Goal: Information Seeking & Learning: Learn about a topic

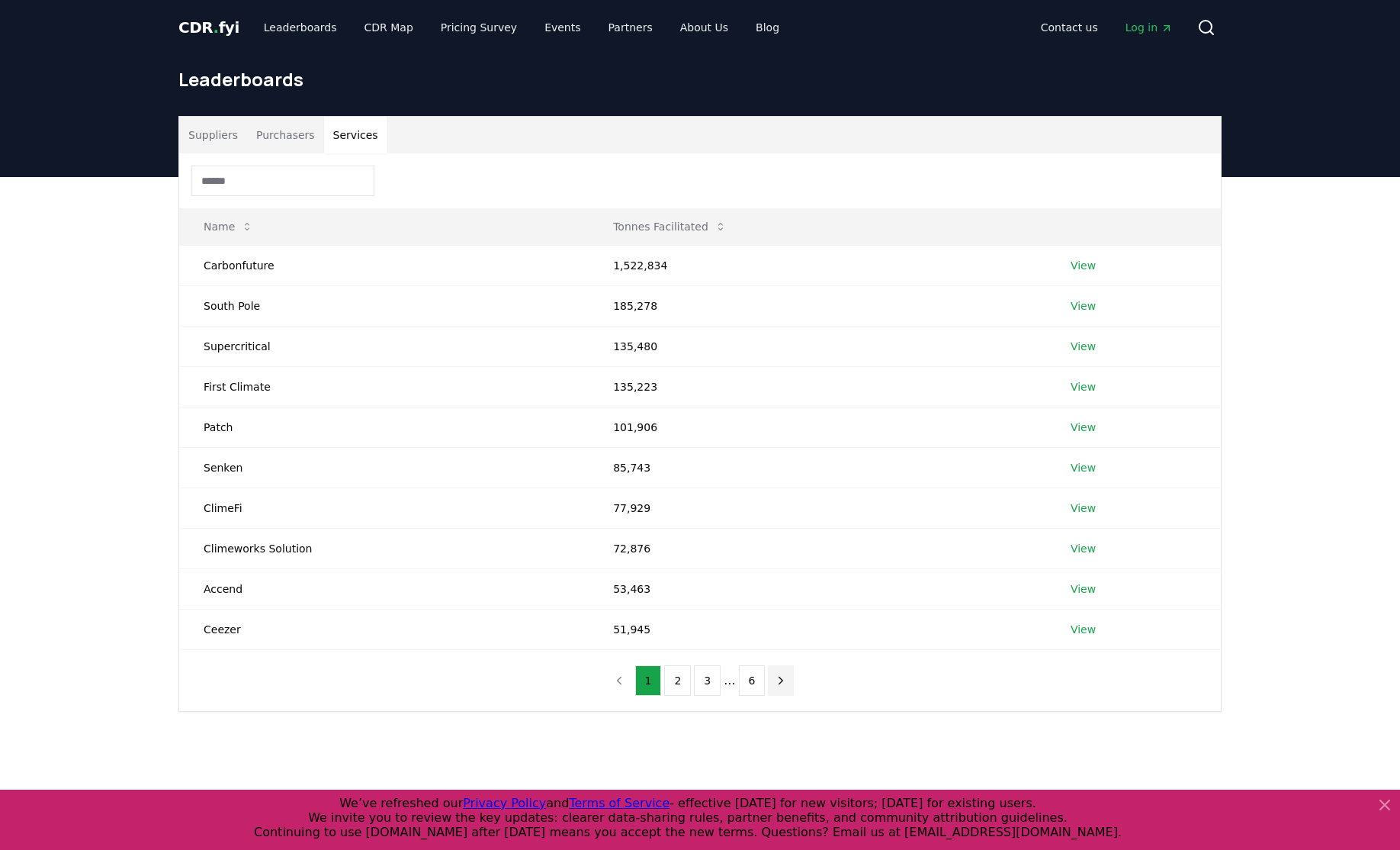
click at [783, 687] on button "next page" at bounding box center [781, 680] width 26 height 30
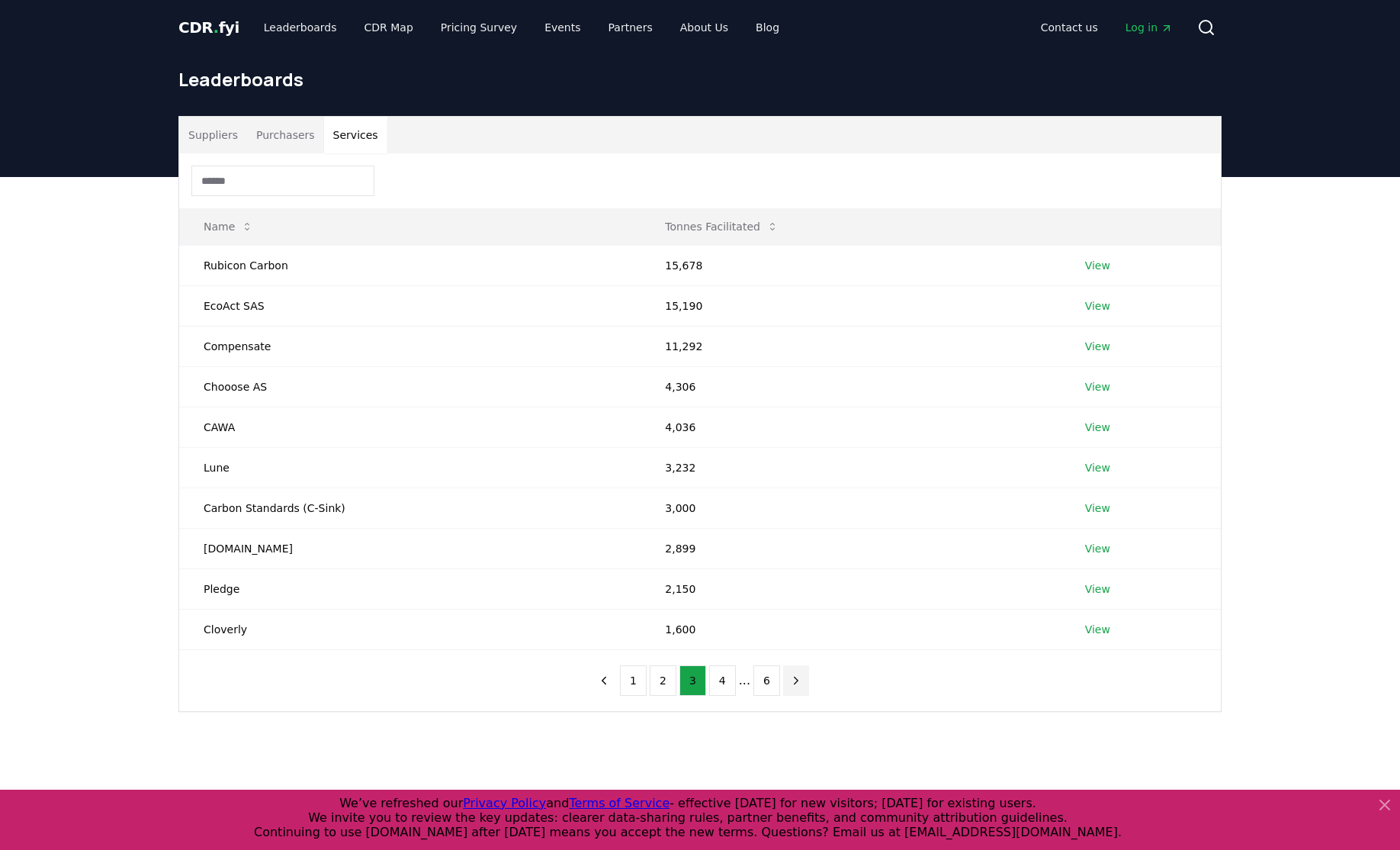
click at [783, 687] on button "next page" at bounding box center [796, 680] width 26 height 30
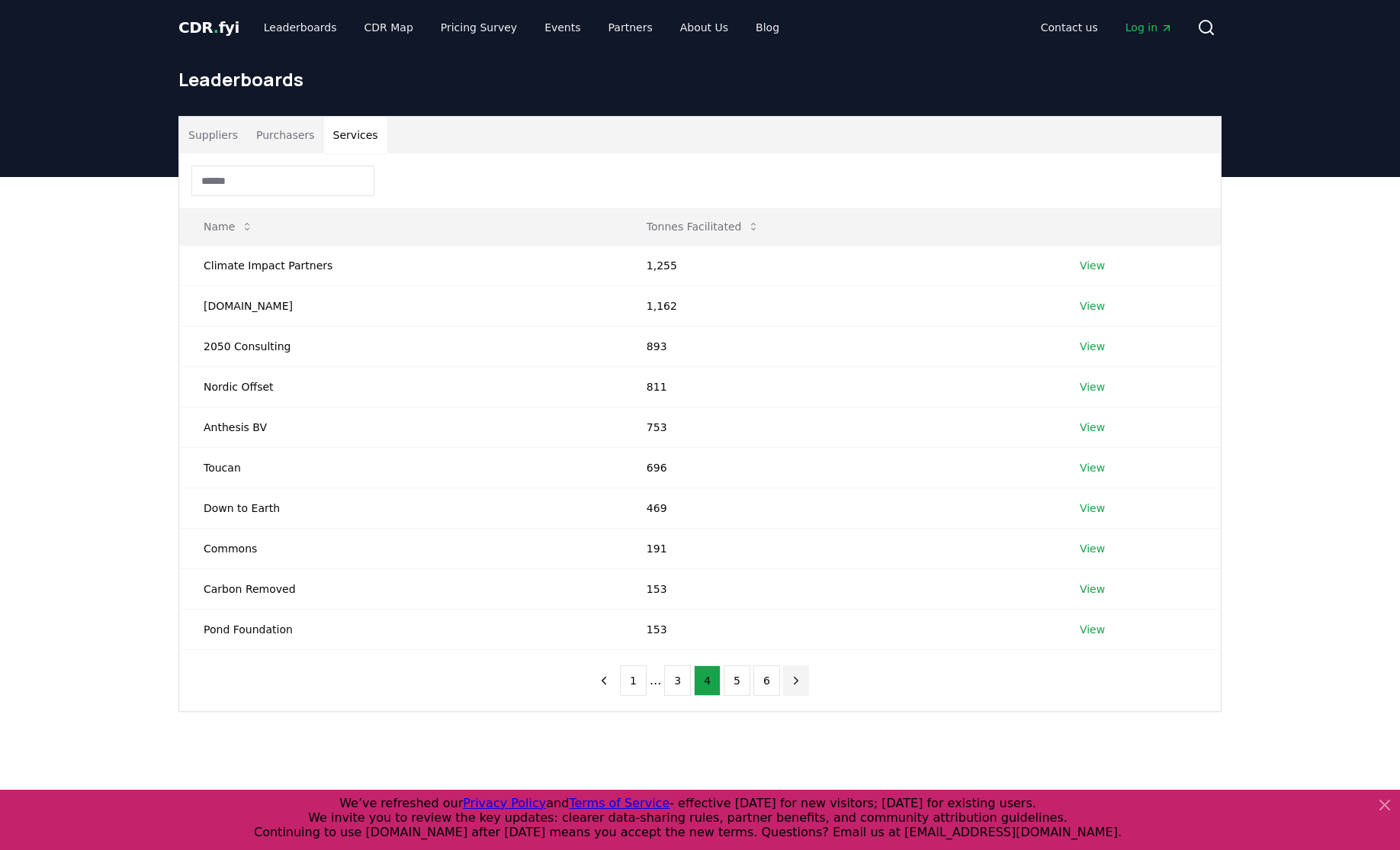
click at [783, 687] on button "next page" at bounding box center [796, 680] width 26 height 30
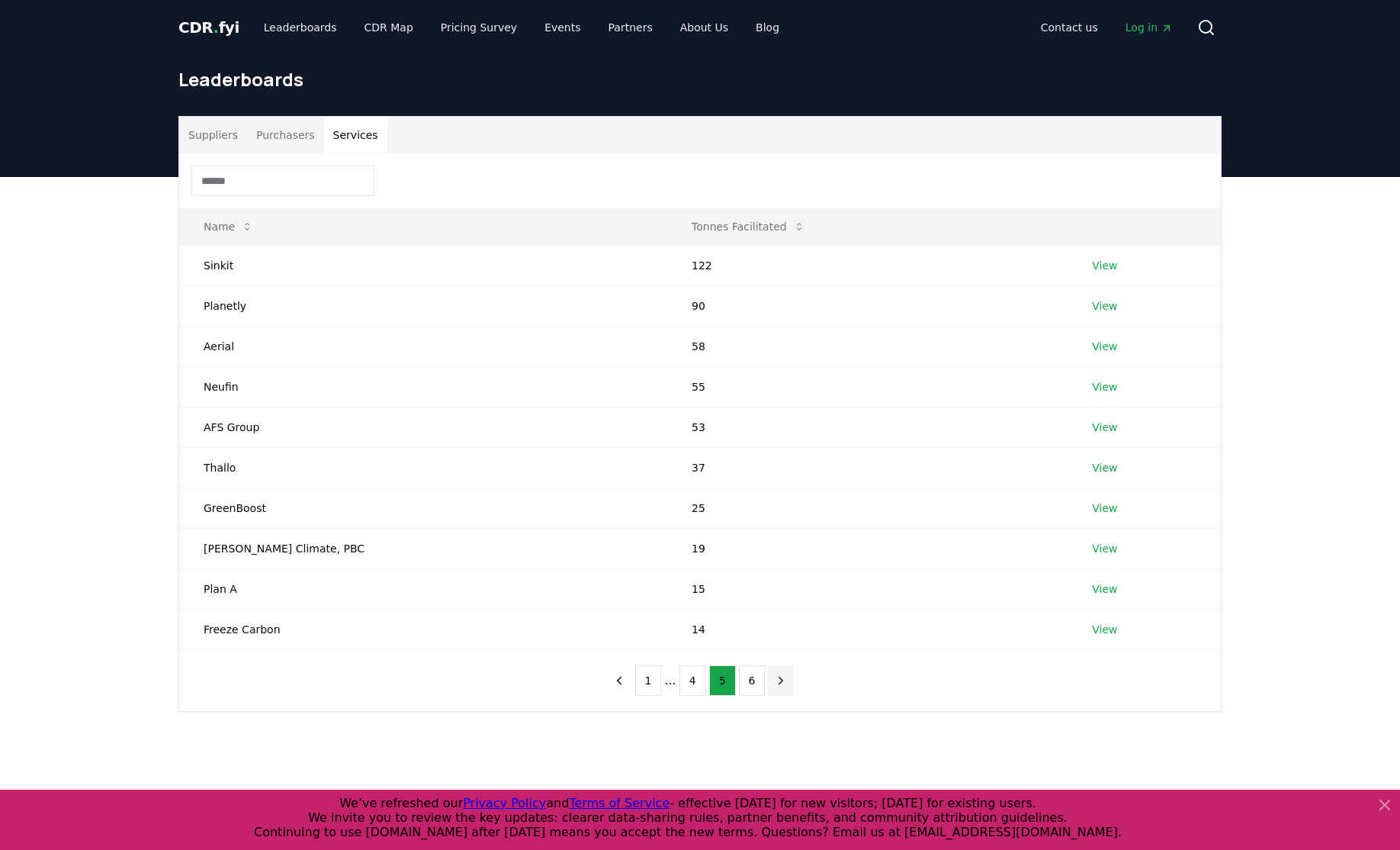
click at [783, 687] on button "next page" at bounding box center [781, 680] width 26 height 30
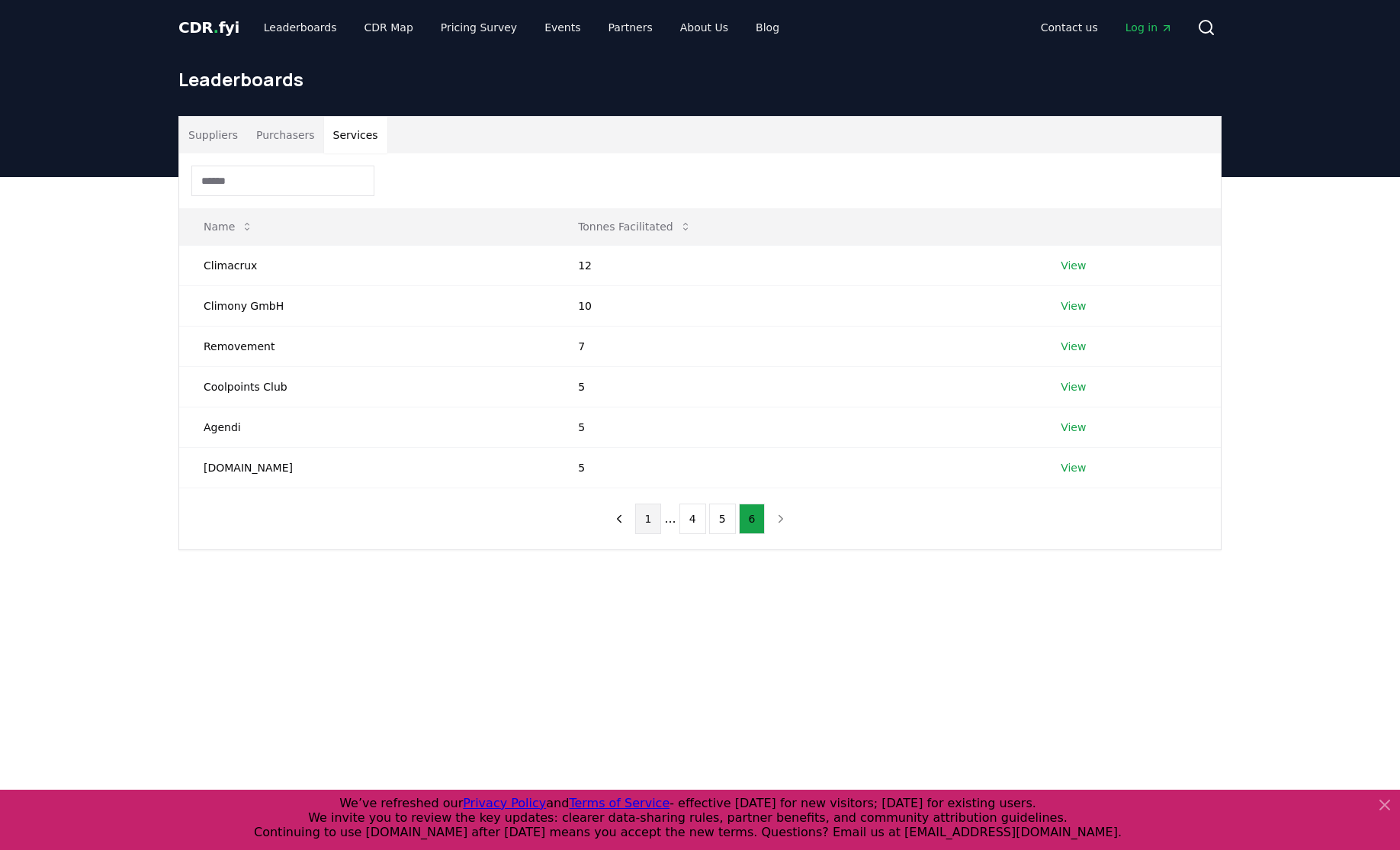
click at [651, 524] on button "1" at bounding box center [648, 518] width 27 height 30
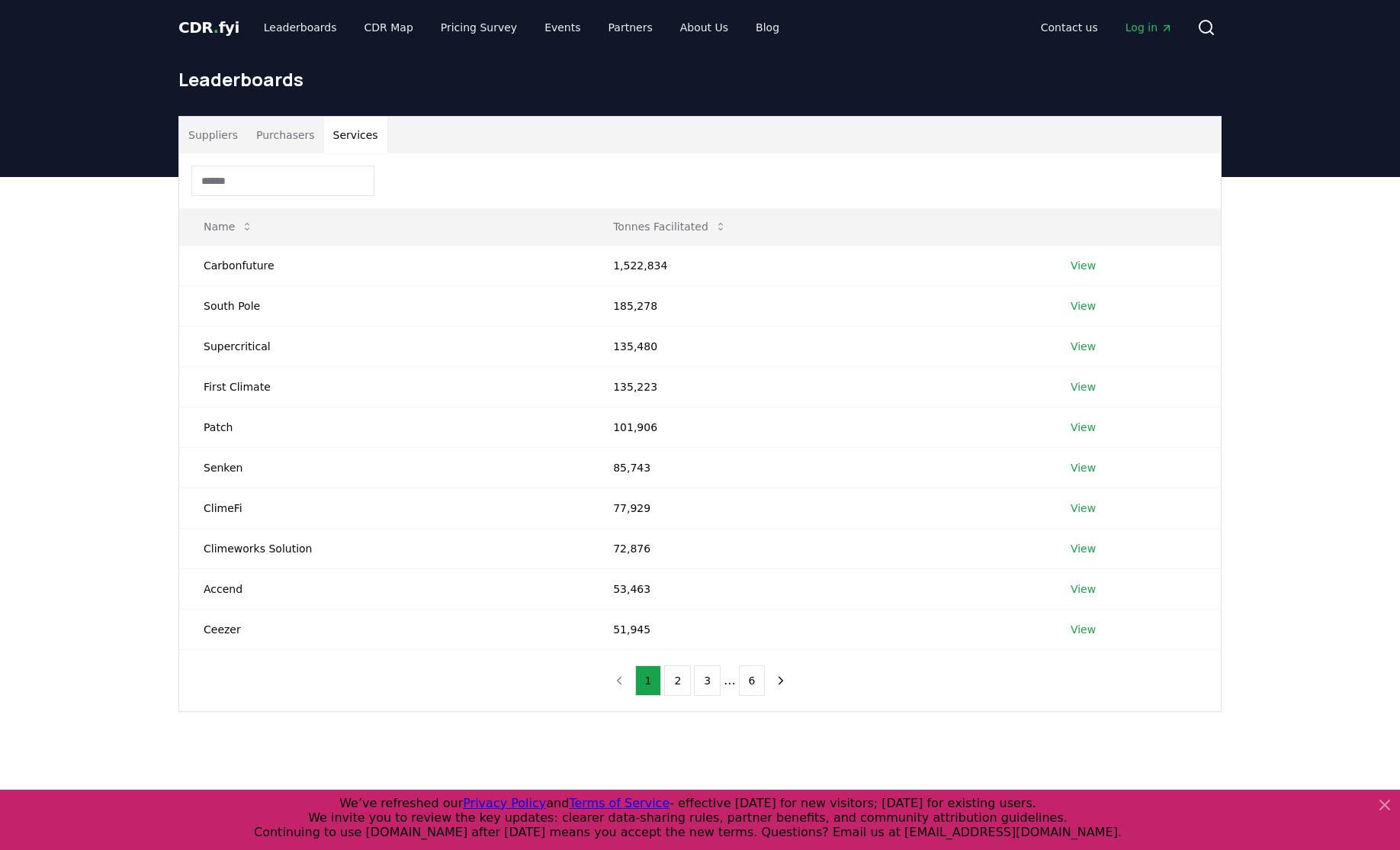
click at [281, 143] on button "Purchasers" at bounding box center [286, 135] width 77 height 37
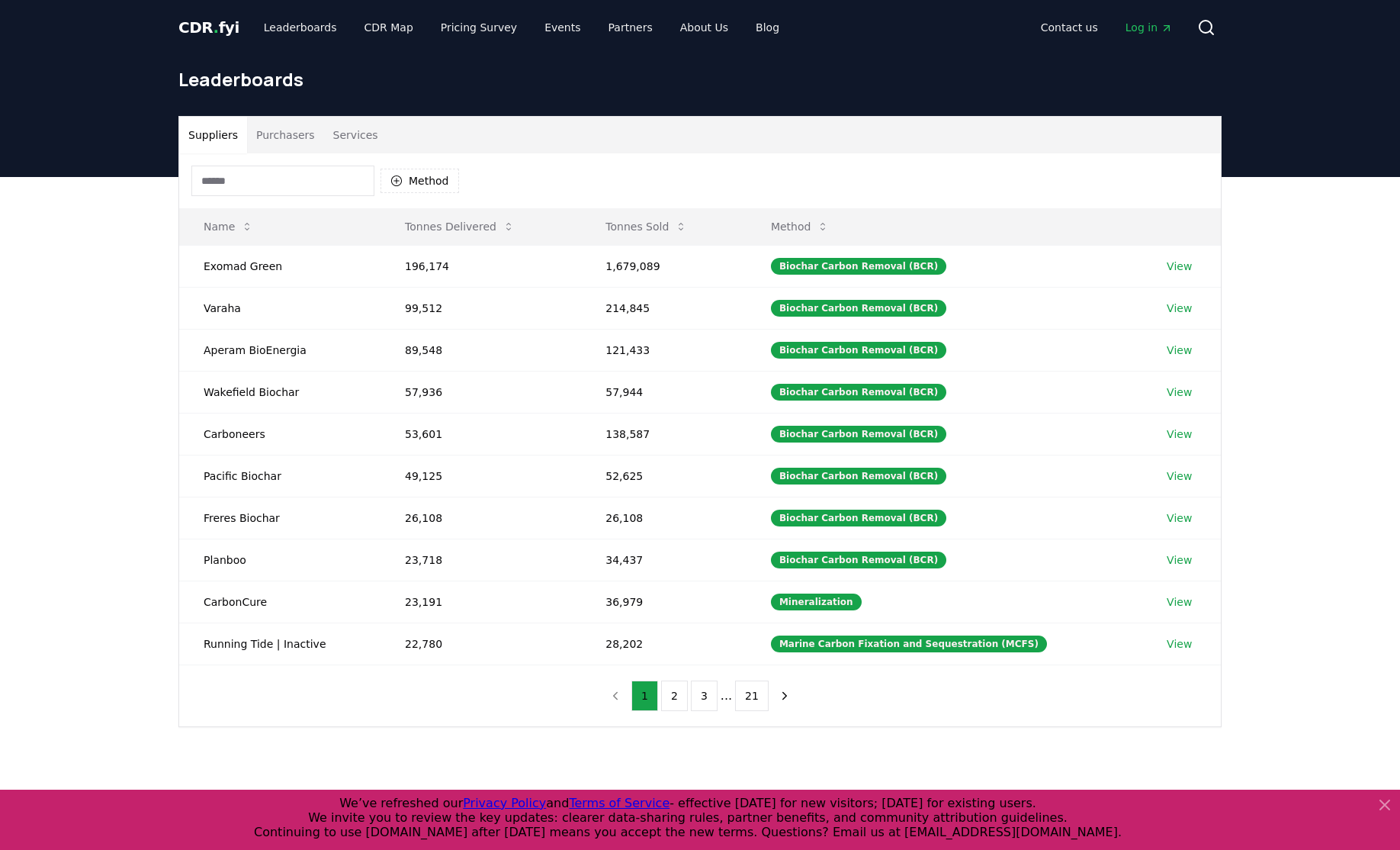
click at [212, 144] on button "Suppliers" at bounding box center [212, 135] width 68 height 37
click at [502, 223] on icon at bounding box center [508, 226] width 12 height 12
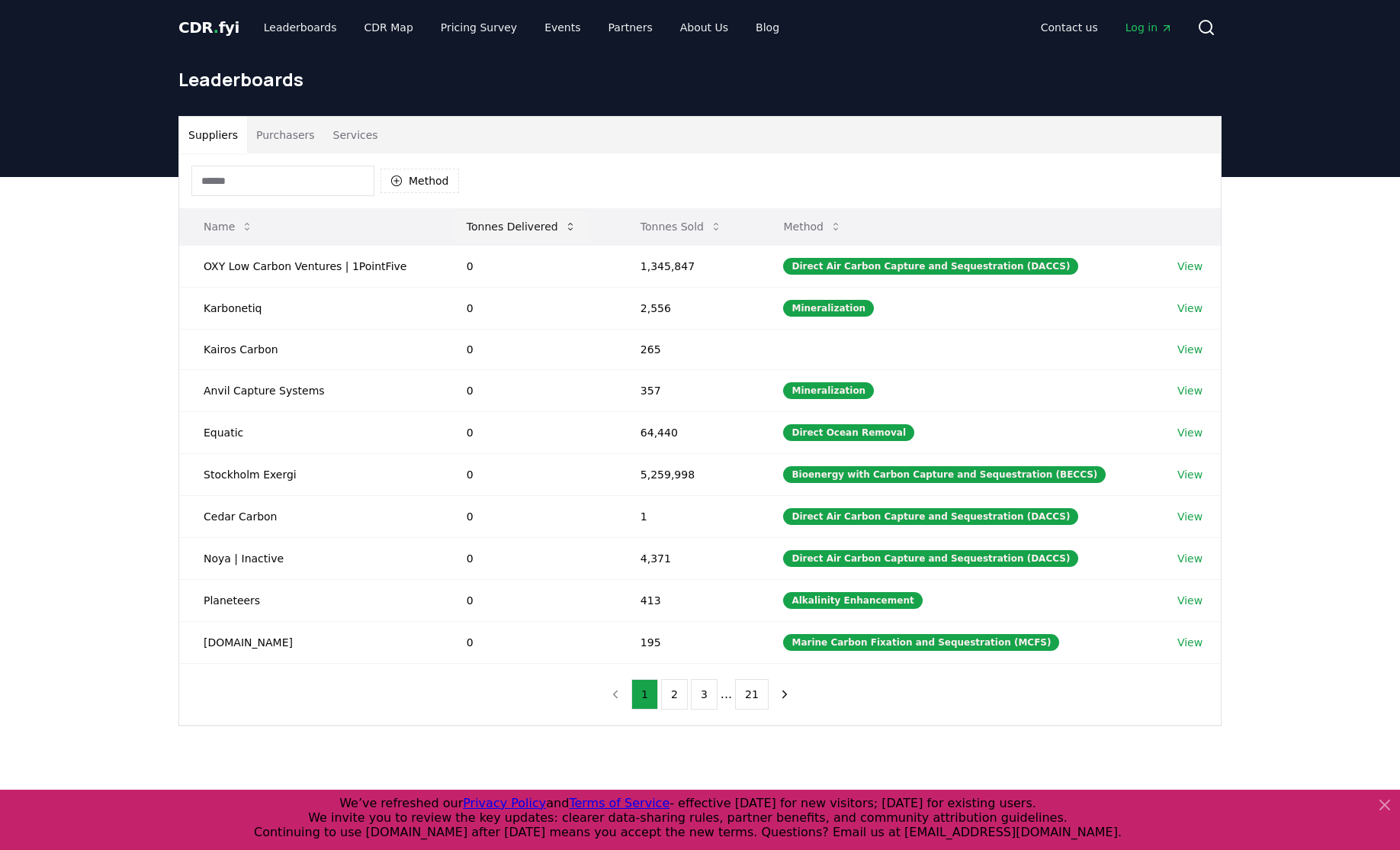
click at [568, 223] on icon at bounding box center [570, 226] width 12 height 12
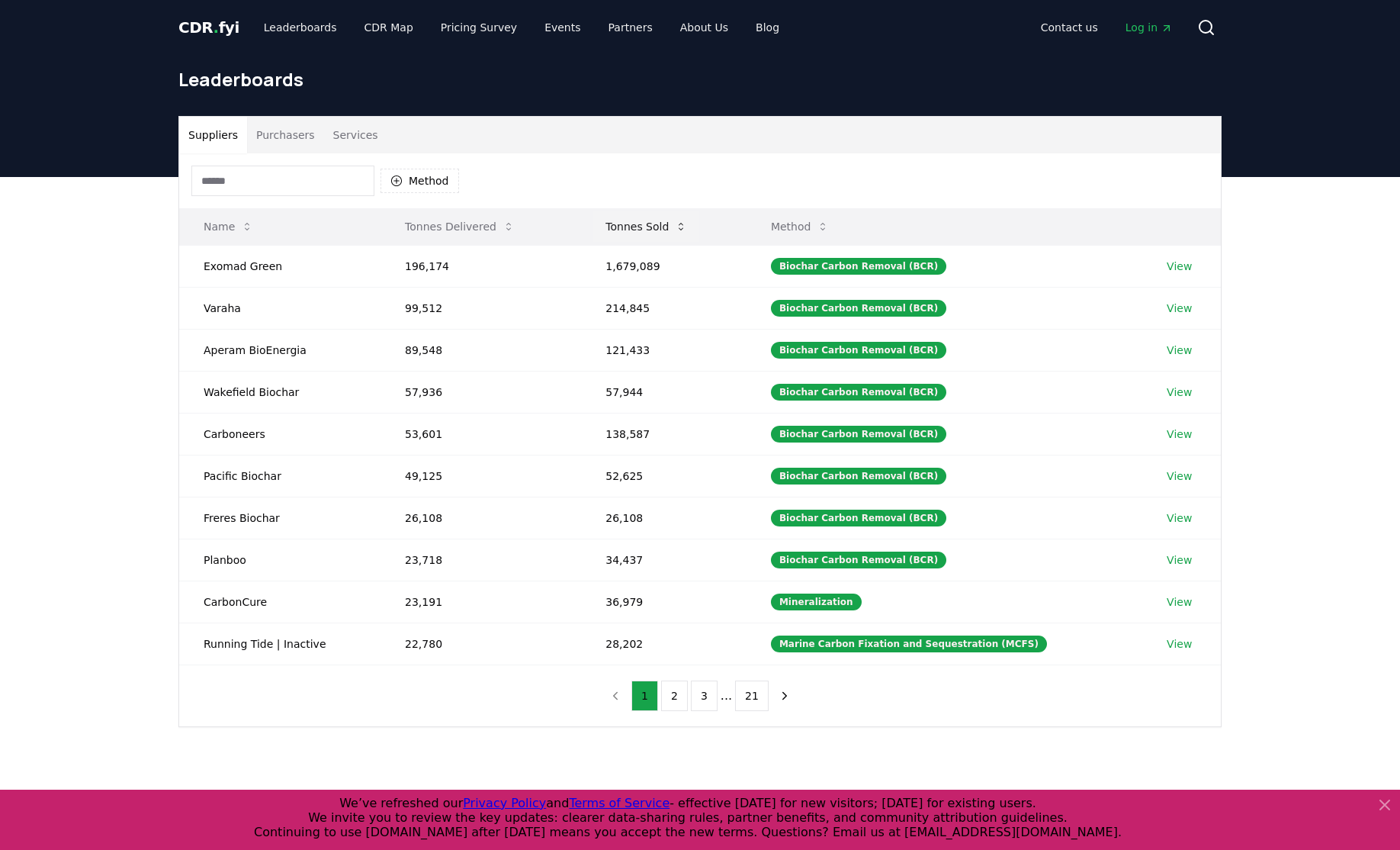
click at [684, 232] on icon at bounding box center [681, 226] width 12 height 12
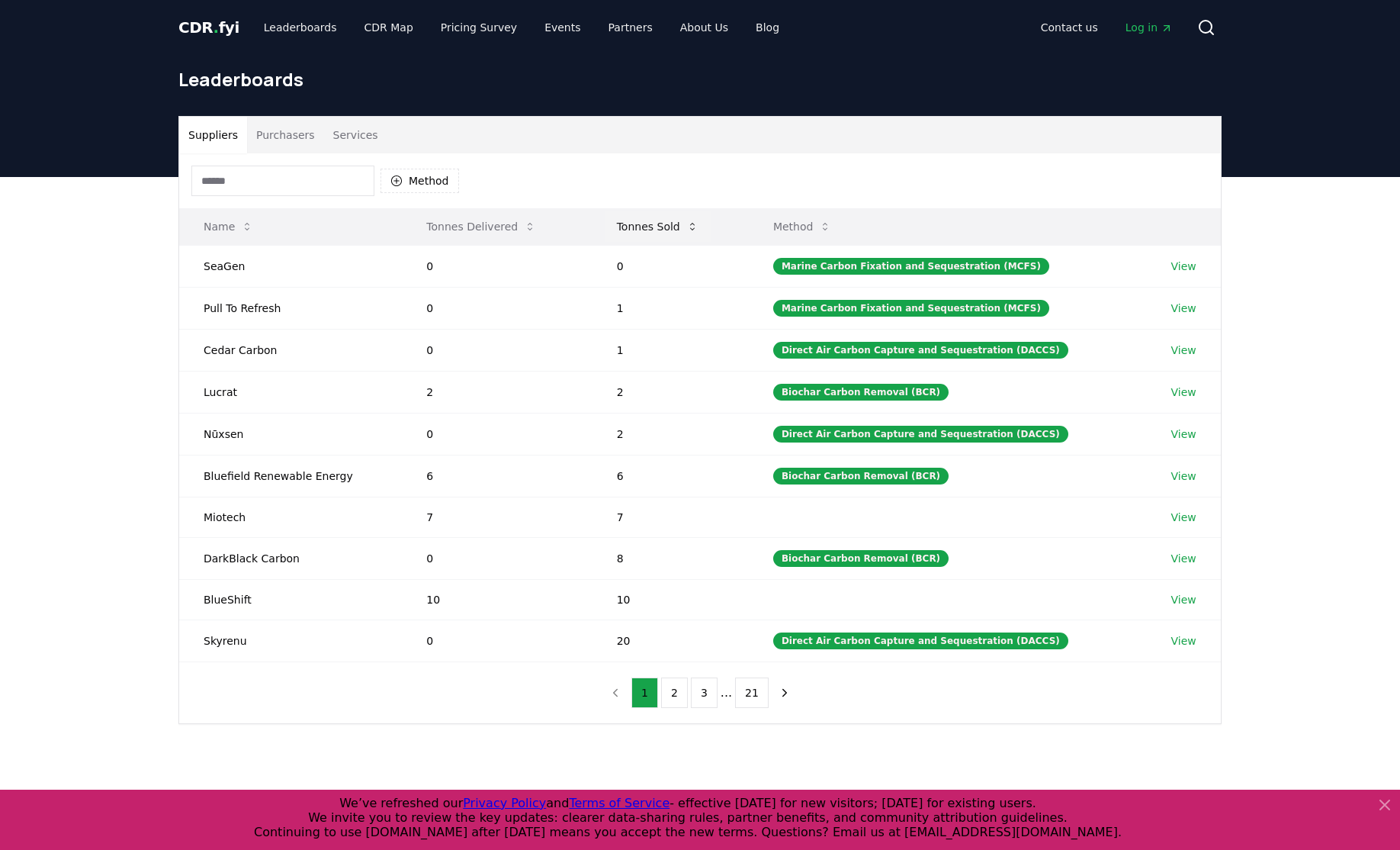
click at [697, 226] on icon at bounding box center [692, 226] width 12 height 12
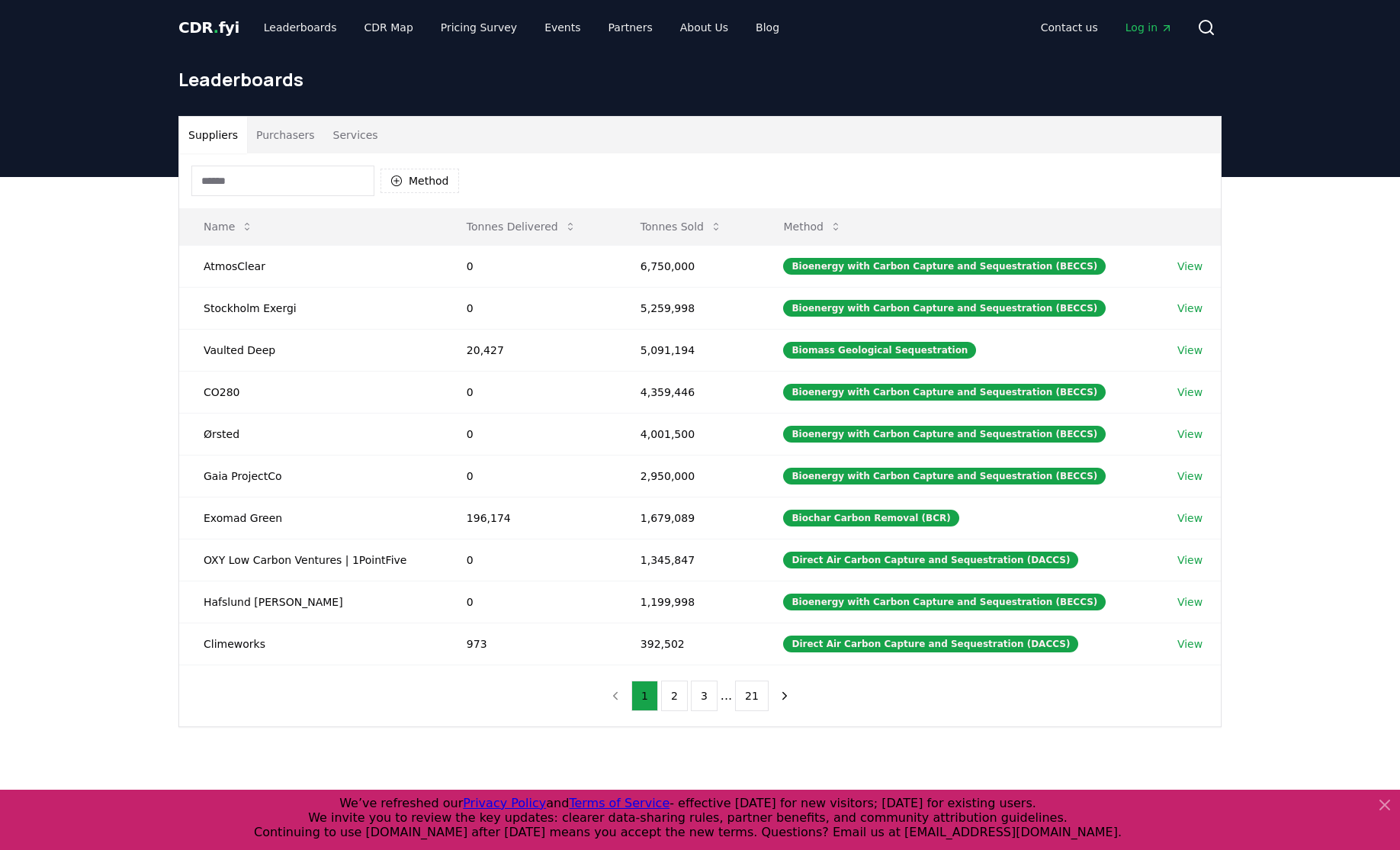
click at [58, 415] on div "Suppliers Purchasers Services Method Name Tonnes Delivered Tonnes Sold Method A…" at bounding box center [700, 483] width 1400 height 611
